Goal: Task Accomplishment & Management: Use online tool/utility

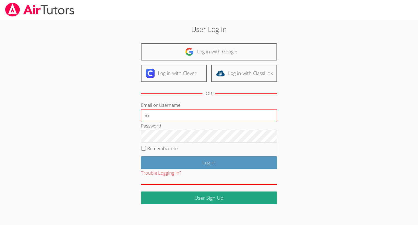
type input "[EMAIL_ADDRESS][DOMAIN_NAME]"
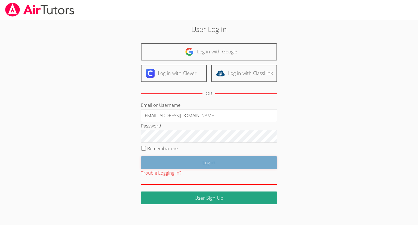
click at [211, 160] on input "Log in" at bounding box center [209, 162] width 136 height 13
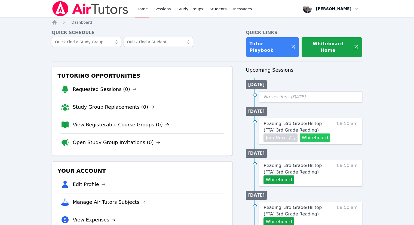
click at [314, 133] on button "Whiteboard" at bounding box center [315, 137] width 31 height 9
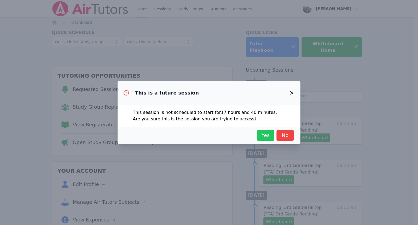
click at [266, 134] on span "Yes" at bounding box center [266, 135] width 12 height 8
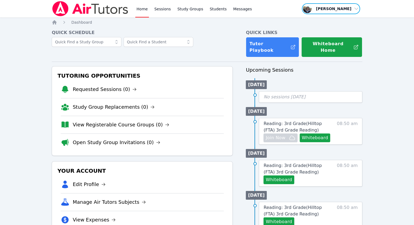
click at [353, 8] on span "button" at bounding box center [330, 9] width 59 height 12
click at [319, 32] on button "Logout" at bounding box center [333, 31] width 52 height 10
